Goal: Download file/media

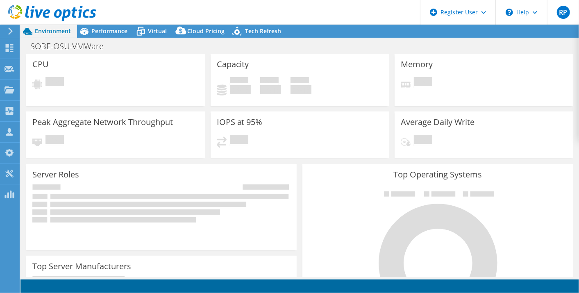
select select "USD"
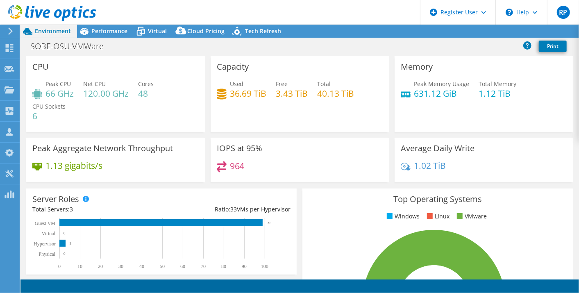
click at [338, 19] on header "RP Dell User [PERSON_NAME] [PERSON_NAME][EMAIL_ADDRESS][DOMAIN_NAME] Dell My Pr…" at bounding box center [289, 12] width 579 height 25
click at [440, 33] on link "Reports" at bounding box center [440, 31] width 39 height 13
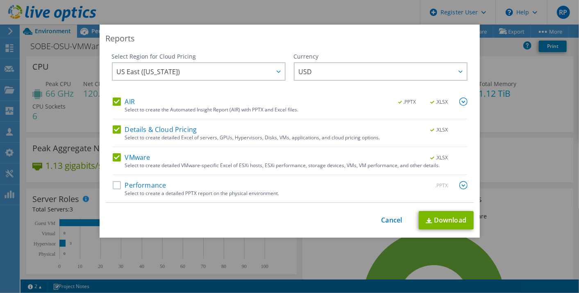
click at [164, 192] on div "Select to create a detailed PPTX report on the physical environment." at bounding box center [296, 194] width 343 height 6
click at [443, 219] on link "Download" at bounding box center [446, 220] width 55 height 18
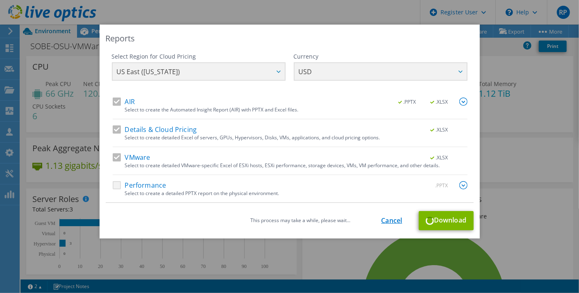
click at [394, 221] on link "Cancel" at bounding box center [392, 221] width 21 height 8
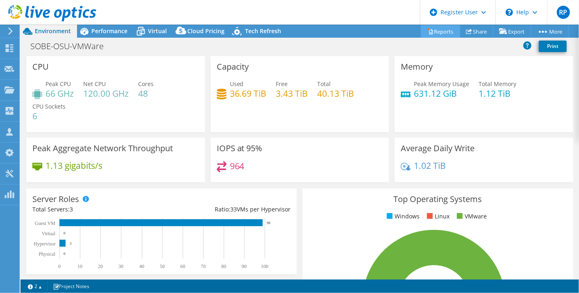
click at [443, 28] on link "Reports" at bounding box center [440, 31] width 39 height 13
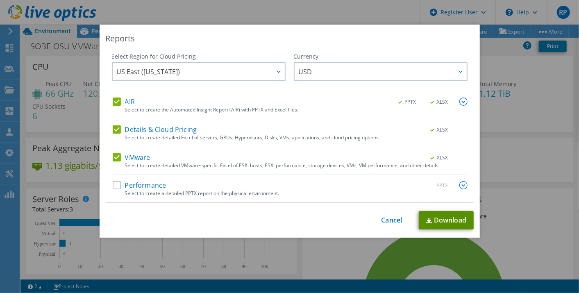
click at [433, 218] on link "Download" at bounding box center [446, 220] width 55 height 18
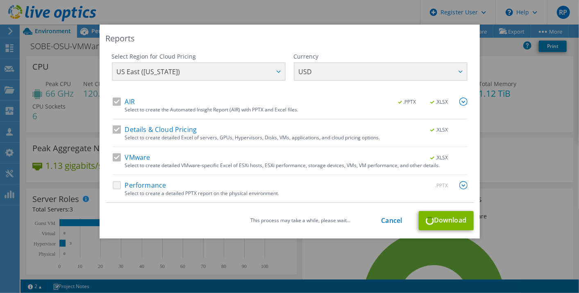
click at [435, 218] on div "This process may take a while, please wait... Cancel Download" at bounding box center [290, 220] width 368 height 19
click at [385, 227] on div "This process may take a while, please wait... Cancel Download" at bounding box center [290, 220] width 368 height 19
click at [385, 225] on div "This process may take a while, please wait... Cancel Download" at bounding box center [290, 220] width 368 height 19
click at [389, 220] on link "Cancel" at bounding box center [392, 221] width 21 height 8
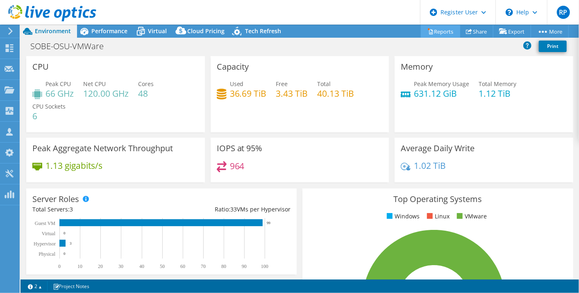
click at [428, 32] on icon at bounding box center [431, 31] width 6 height 6
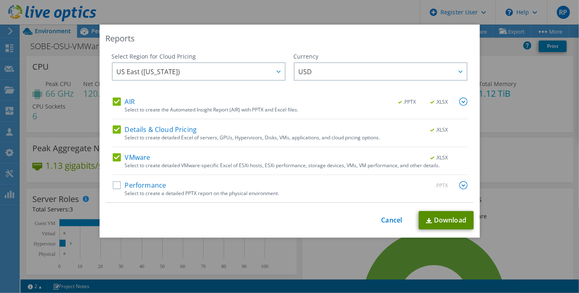
click at [427, 223] on link "Download" at bounding box center [446, 220] width 55 height 18
click at [349, 20] on div "Reports Select Region for Cloud Pricing Asia Pacific (Hong Kong) Asia Pacific (…" at bounding box center [289, 146] width 579 height 293
